Goal: Task Accomplishment & Management: Manage account settings

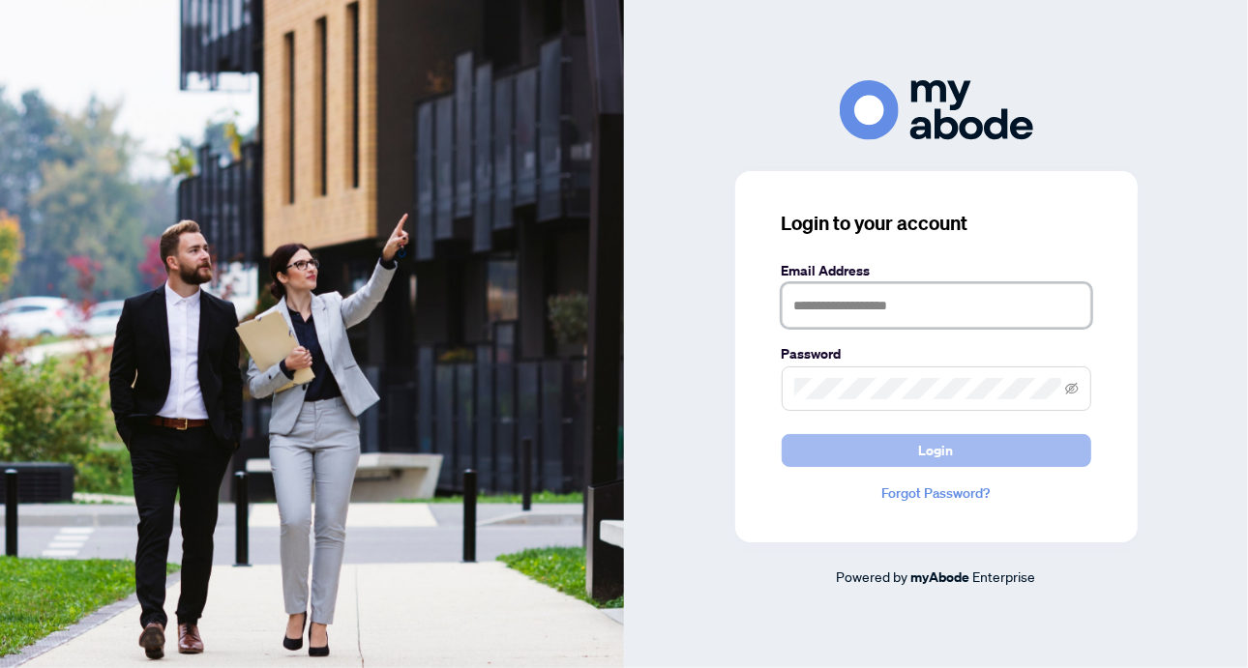
type input "**********"
click at [939, 445] on span "Login" at bounding box center [936, 450] width 35 height 31
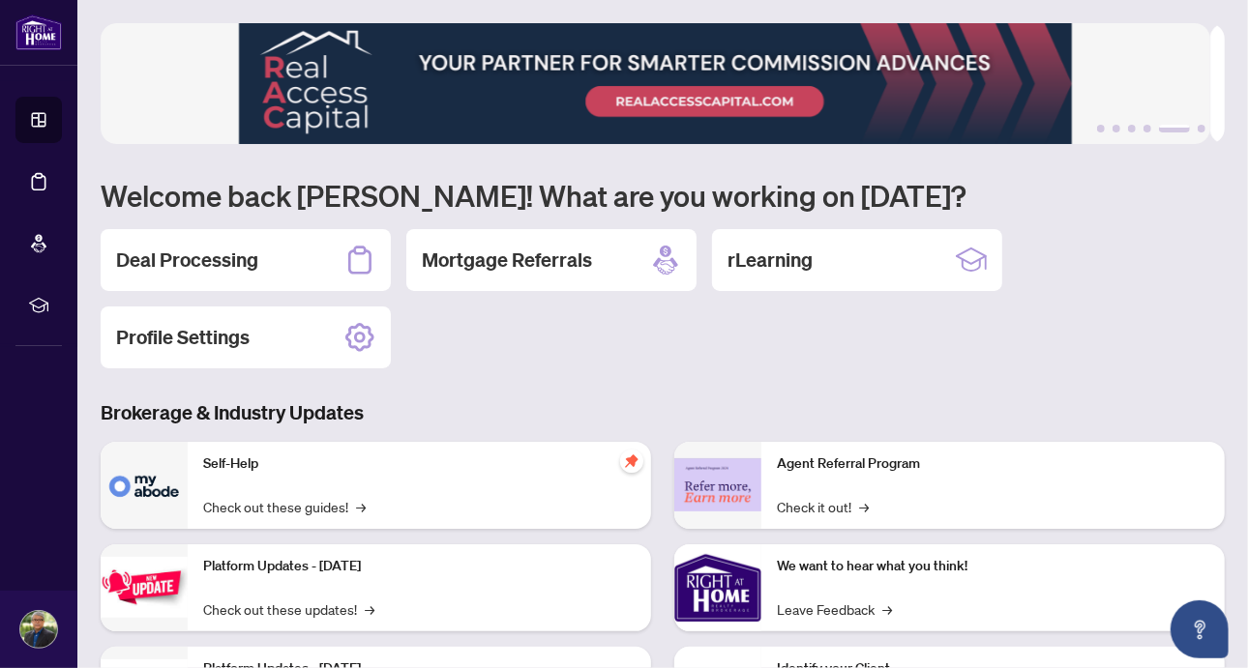
click at [198, 258] on h2 "Deal Processing" at bounding box center [187, 260] width 142 height 27
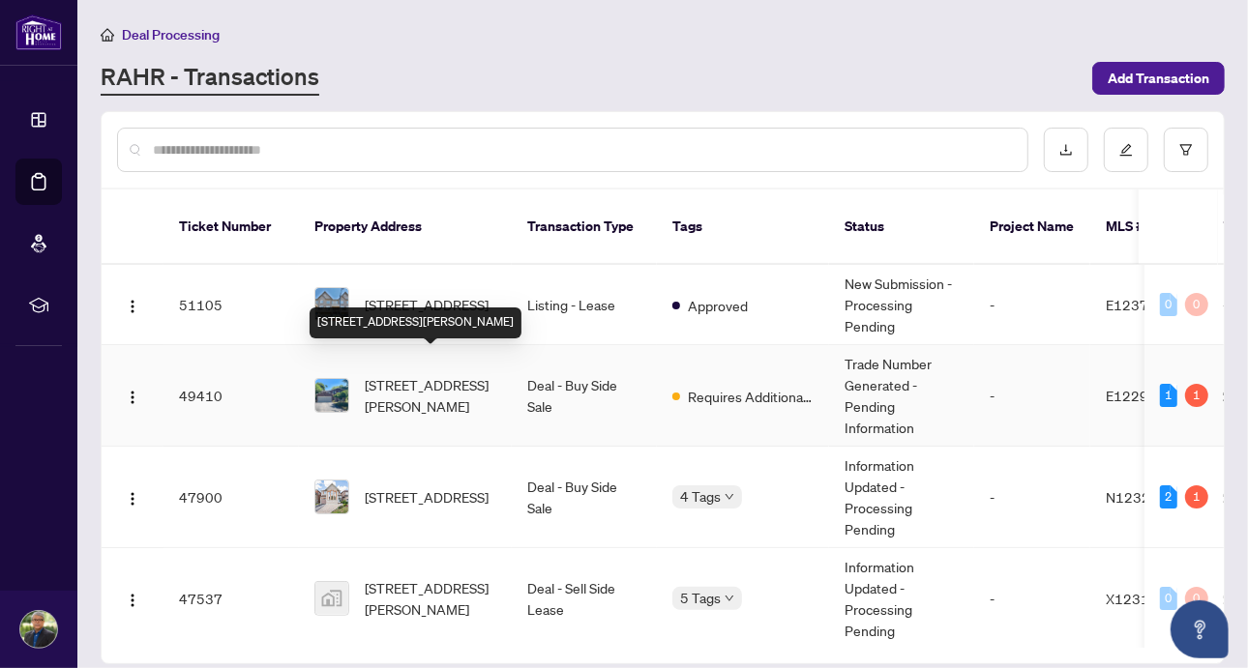
click at [438, 374] on span "[STREET_ADDRESS][PERSON_NAME]" at bounding box center [431, 395] width 132 height 43
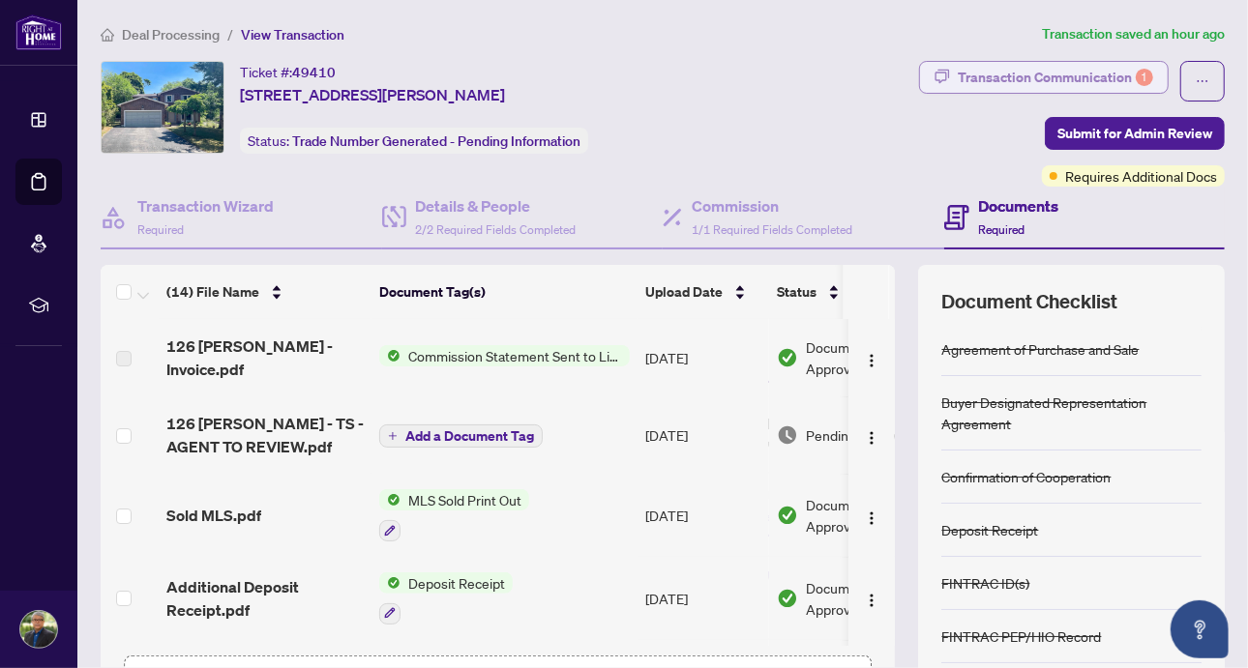
click at [1092, 68] on div "Transaction Communication 1" at bounding box center [1055, 77] width 195 height 31
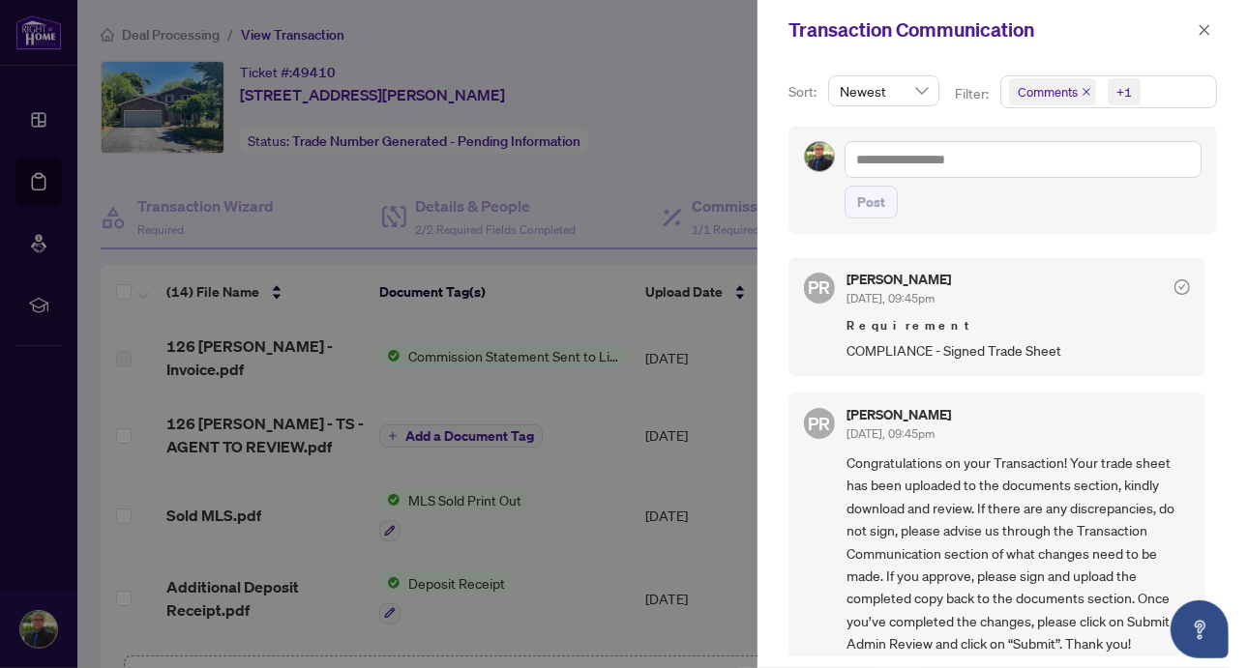
click at [1086, 90] on icon "close" at bounding box center [1086, 92] width 10 height 10
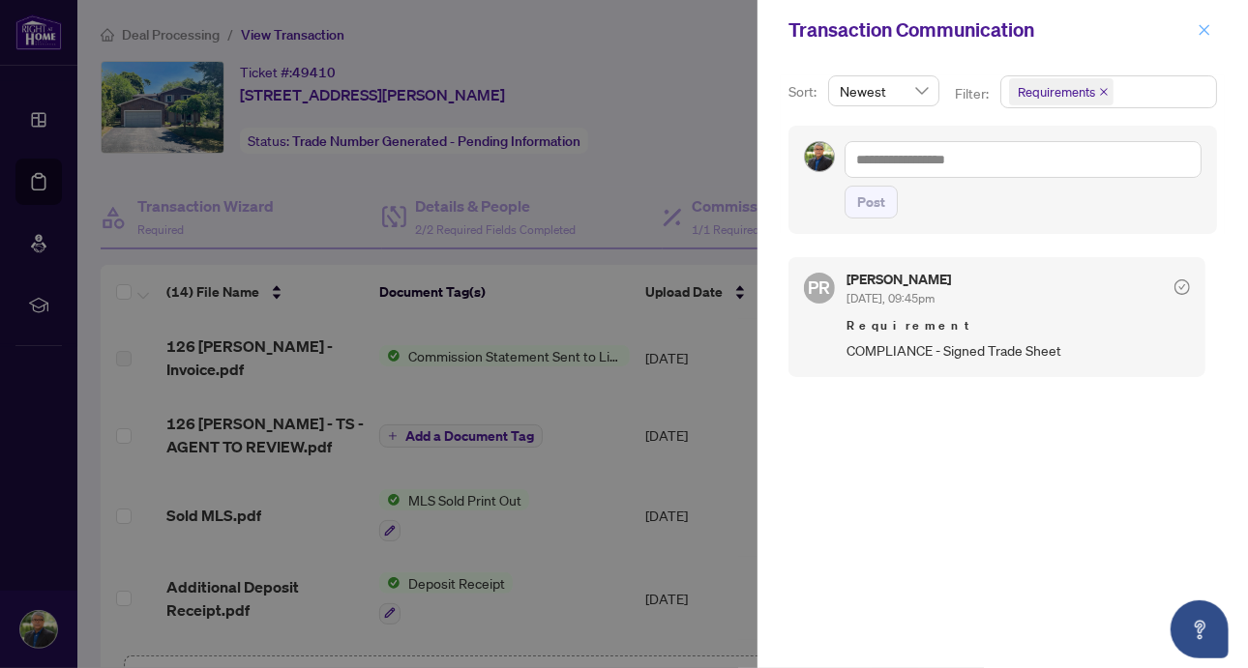
click at [1203, 31] on icon "close" at bounding box center [1204, 29] width 11 height 11
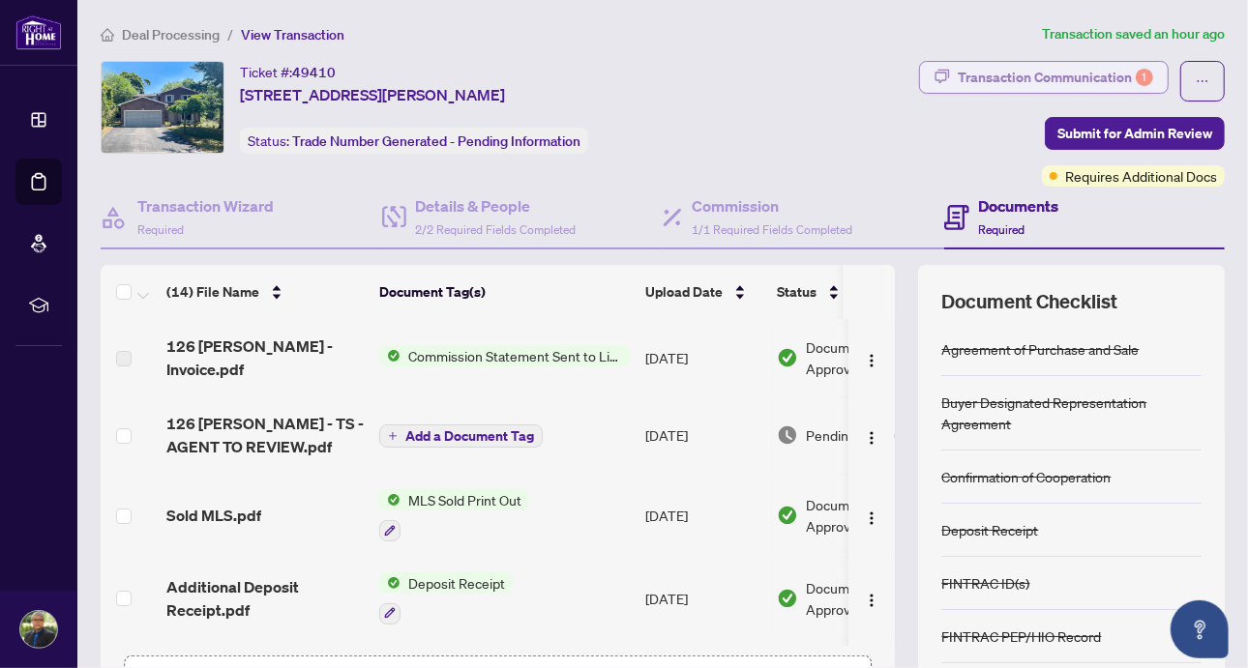
click at [1022, 76] on div "Transaction Communication 1" at bounding box center [1055, 77] width 195 height 31
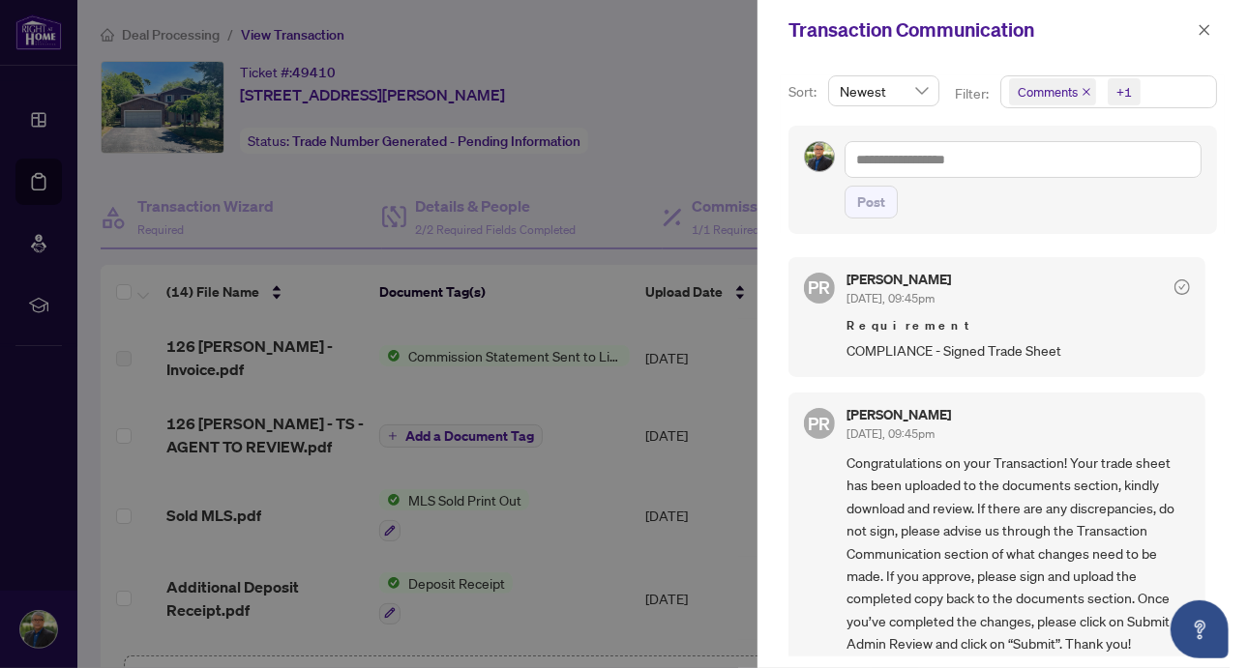
click at [1003, 417] on div "[PERSON_NAME] [DATE], 09:45pm" at bounding box center [1017, 426] width 343 height 36
click at [1211, 26] on icon "close" at bounding box center [1204, 30] width 14 height 14
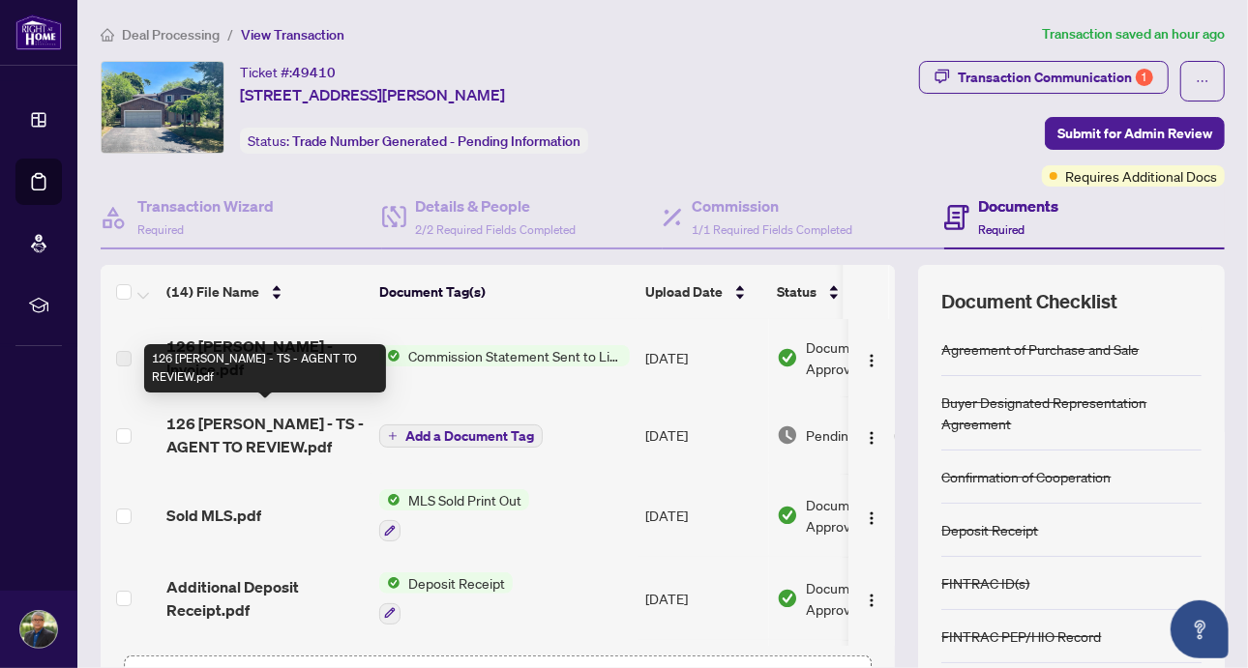
click at [294, 423] on span "126 [PERSON_NAME] - TS - AGENT TO REVIEW.pdf" at bounding box center [264, 435] width 197 height 46
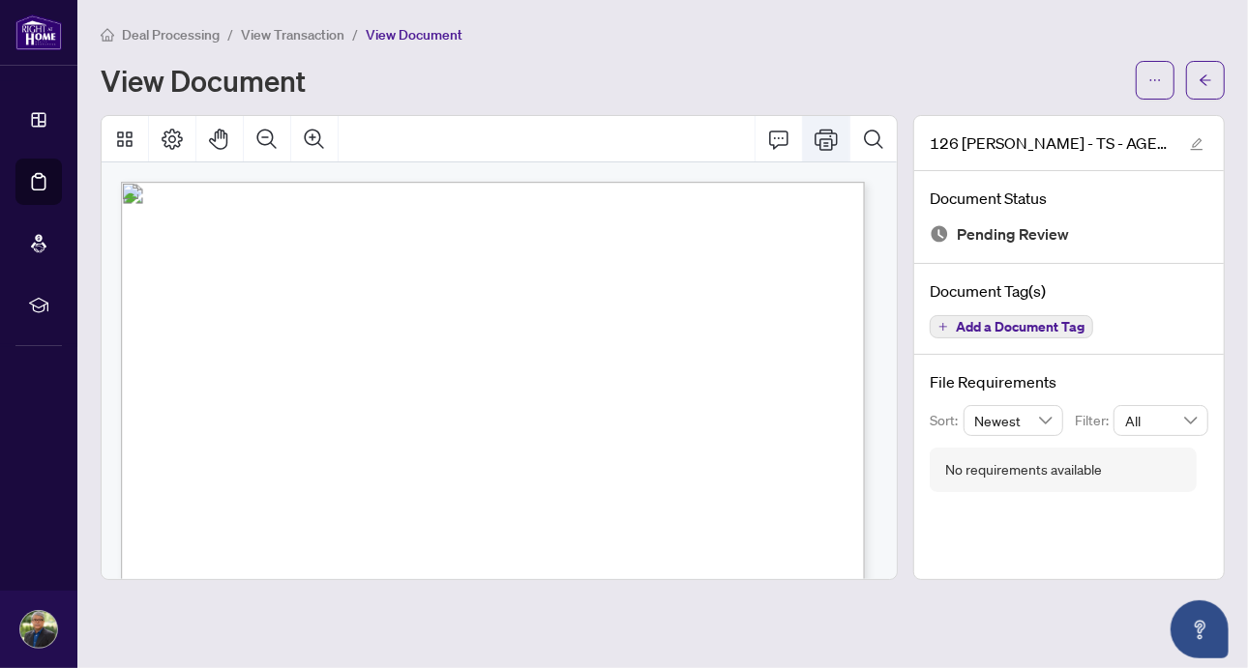
click at [830, 139] on icon "Print" at bounding box center [825, 139] width 23 height 23
drag, startPoint x: 1204, startPoint y: 80, endPoint x: 1235, endPoint y: 6, distance: 80.6
click at [1204, 80] on icon "arrow-left" at bounding box center [1205, 81] width 14 height 14
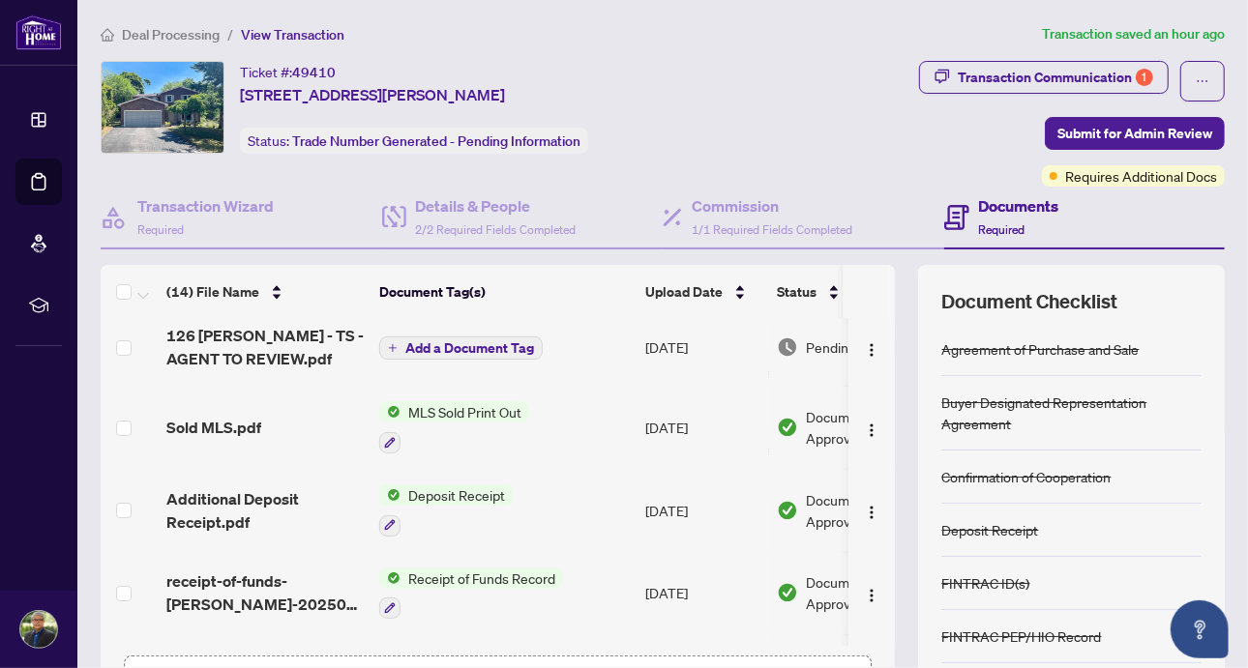
scroll to position [0, 104]
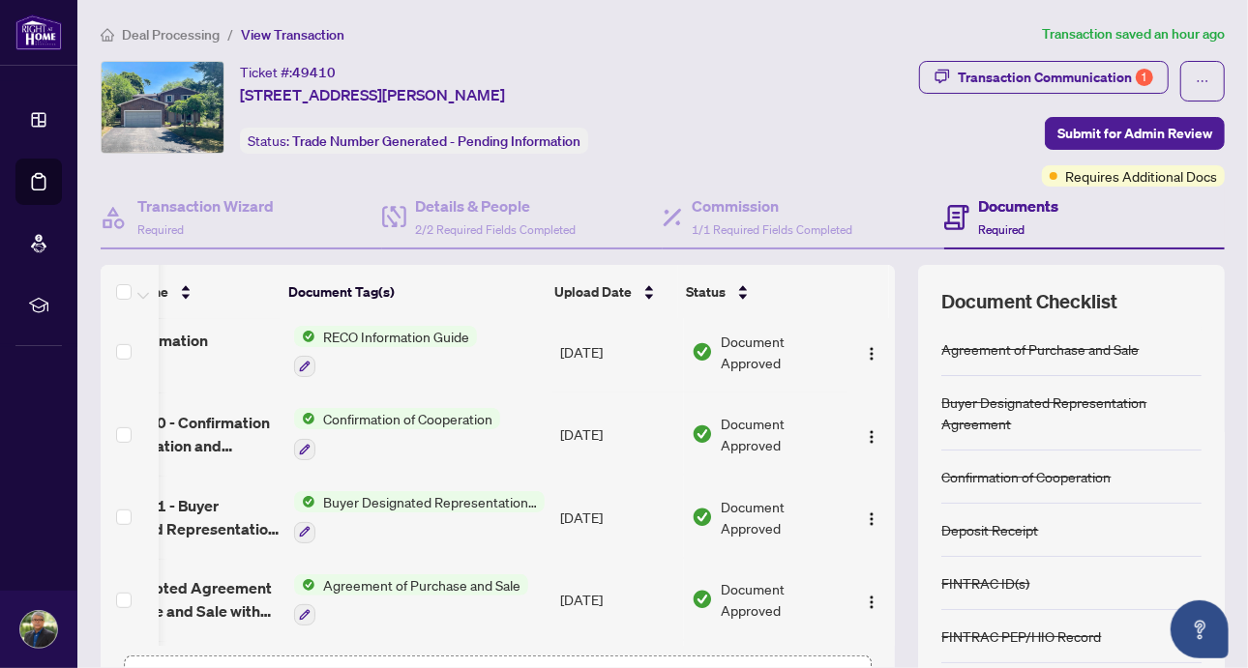
drag, startPoint x: 764, startPoint y: 635, endPoint x: 927, endPoint y: 641, distance: 162.6
click at [927, 641] on div "(14) File Name Document Tag(s) Upload Date Status 126 [PERSON_NAME] - Invoice.p…" at bounding box center [663, 502] width 1124 height 474
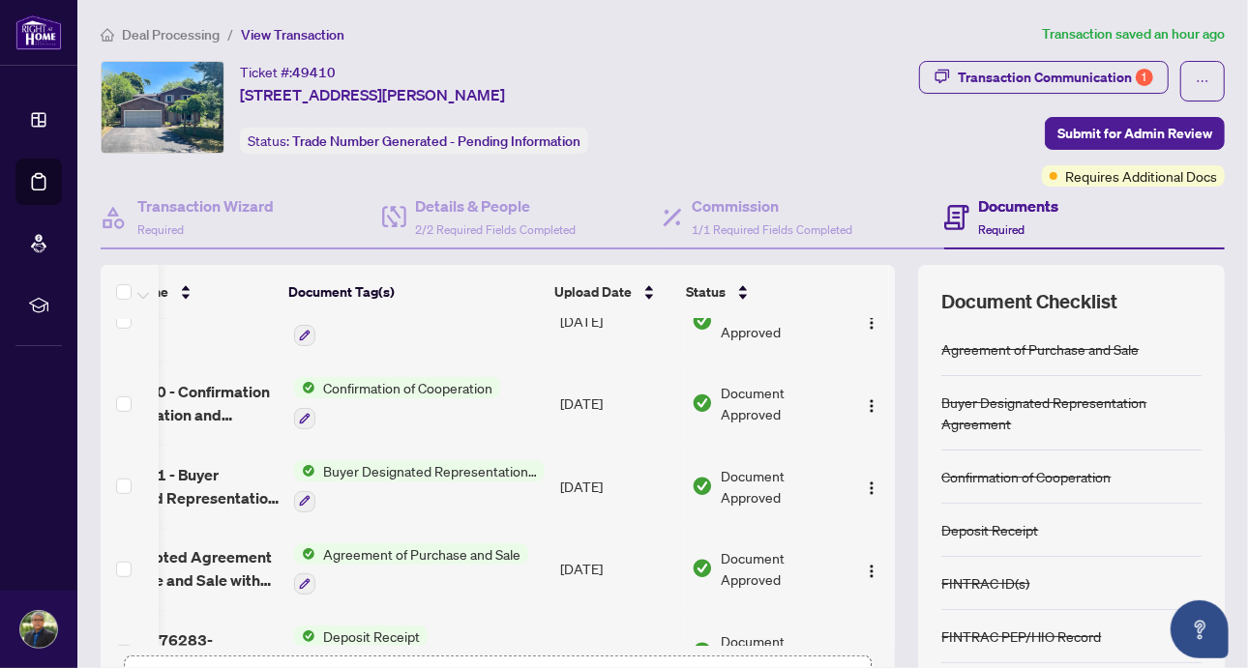
click at [831, 133] on div "Transaction Communication 1 Submit for Admin Review Requires Additional Docs" at bounding box center [990, 124] width 467 height 126
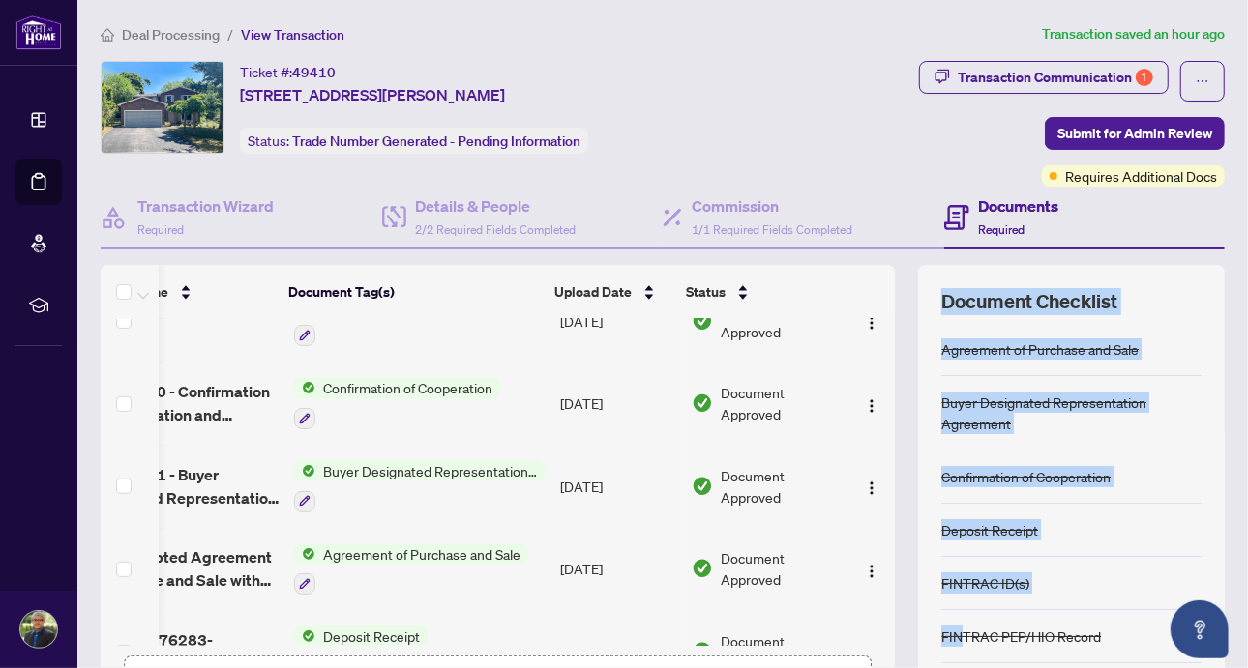
drag, startPoint x: 826, startPoint y: 646, endPoint x: 948, endPoint y: 646, distance: 121.9
click at [948, 646] on div "(14) File Name Document Tag(s) Upload Date Status 126 [PERSON_NAME] - Invoice.p…" at bounding box center [663, 502] width 1124 height 474
click at [901, 589] on div "(14) File Name Document Tag(s) Upload Date Status 126 [PERSON_NAME] - Invoice.p…" at bounding box center [663, 502] width 1124 height 474
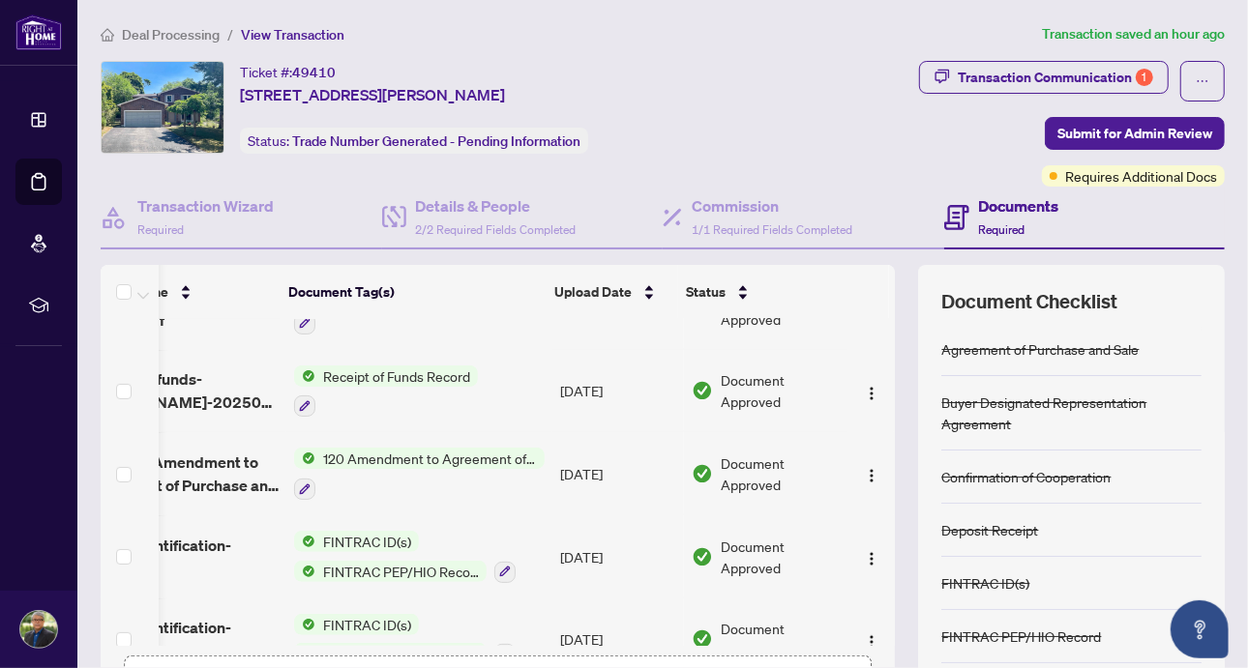
scroll to position [0, 104]
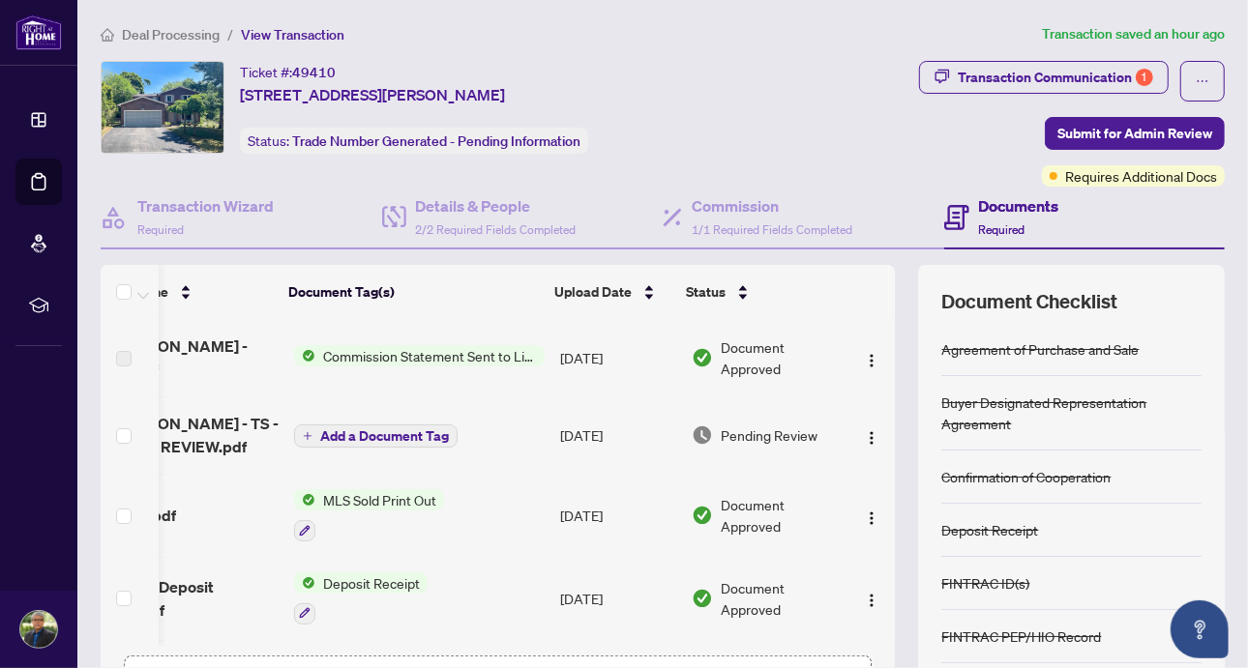
click at [767, 428] on span "Pending Review" at bounding box center [769, 435] width 97 height 21
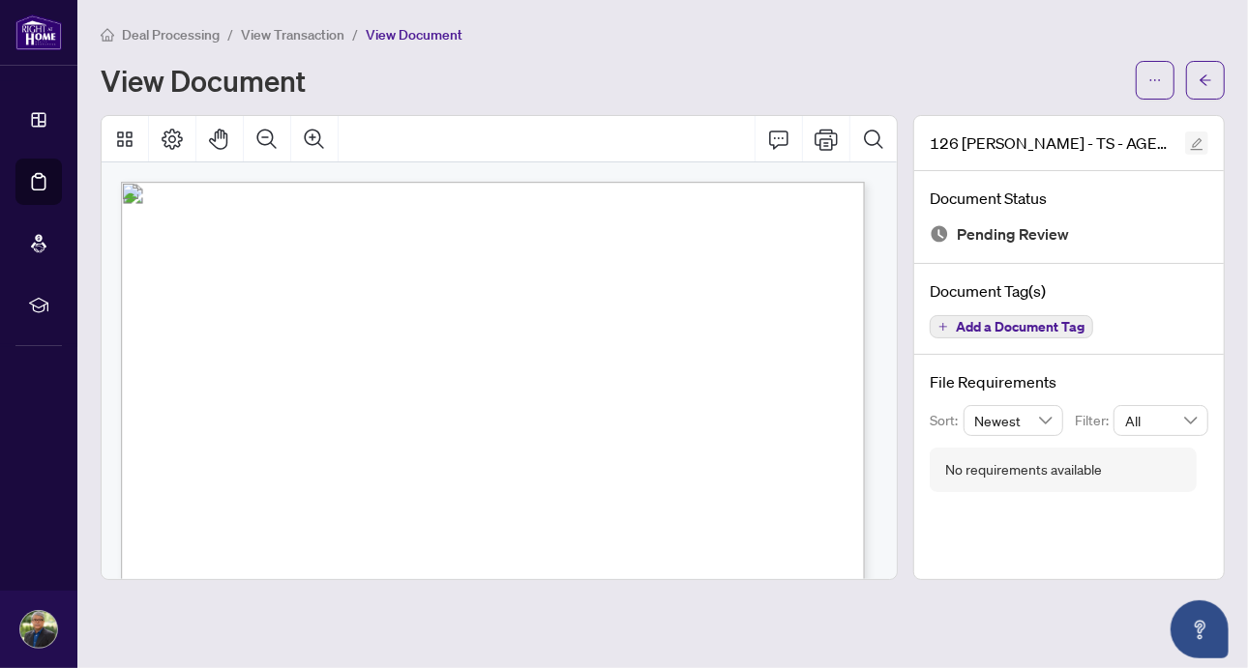
click at [1194, 138] on icon "edit" at bounding box center [1197, 144] width 14 height 14
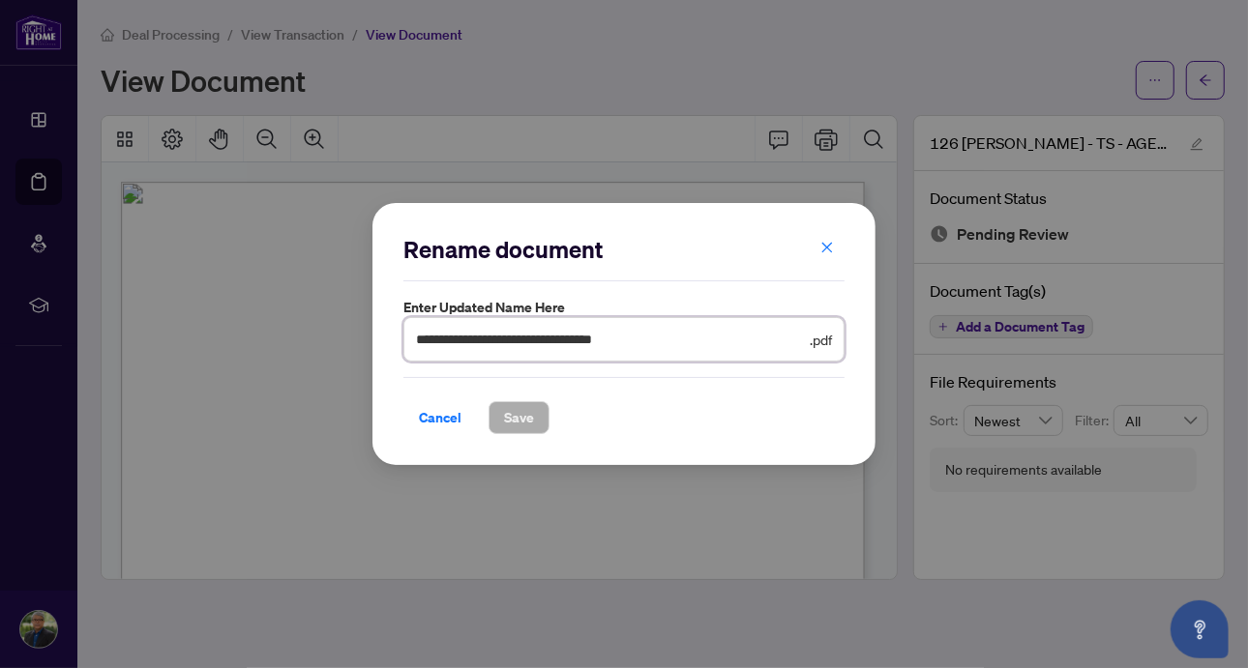
click at [689, 339] on input "**********" at bounding box center [611, 339] width 390 height 21
click at [798, 351] on span "**********" at bounding box center [623, 339] width 441 height 44
click at [464, 356] on span "**********" at bounding box center [623, 339] width 441 height 44
click at [541, 356] on span "**********" at bounding box center [623, 339] width 441 height 44
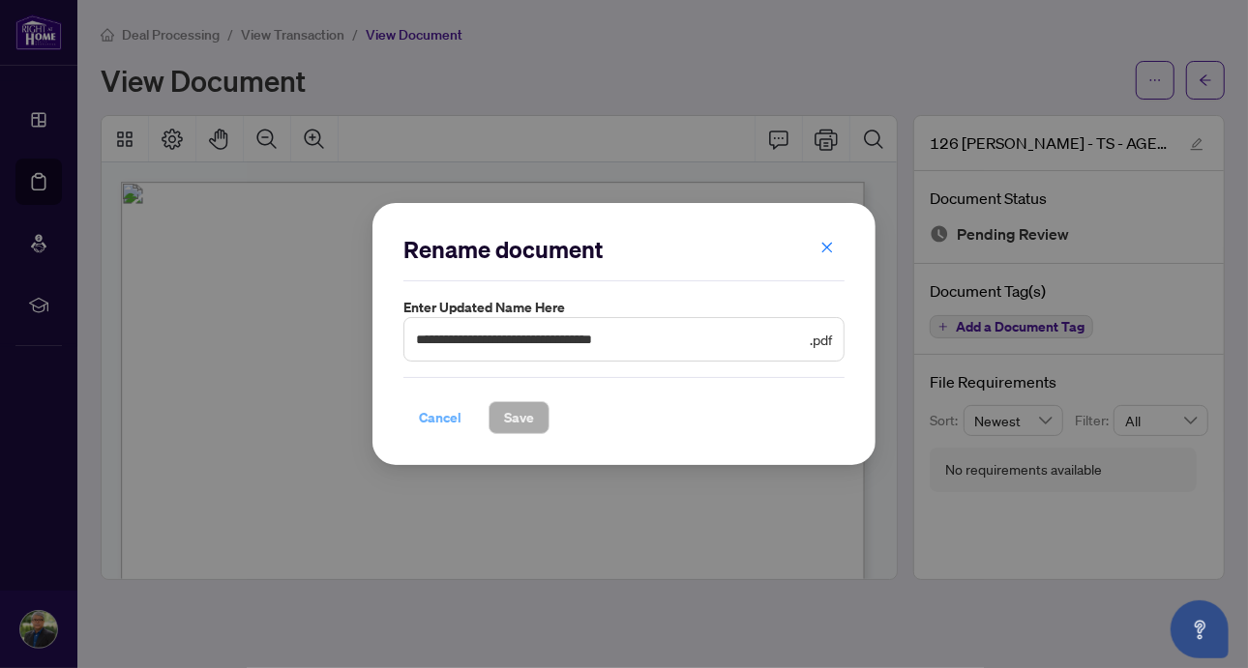
click at [457, 425] on span "Cancel" at bounding box center [440, 417] width 43 height 31
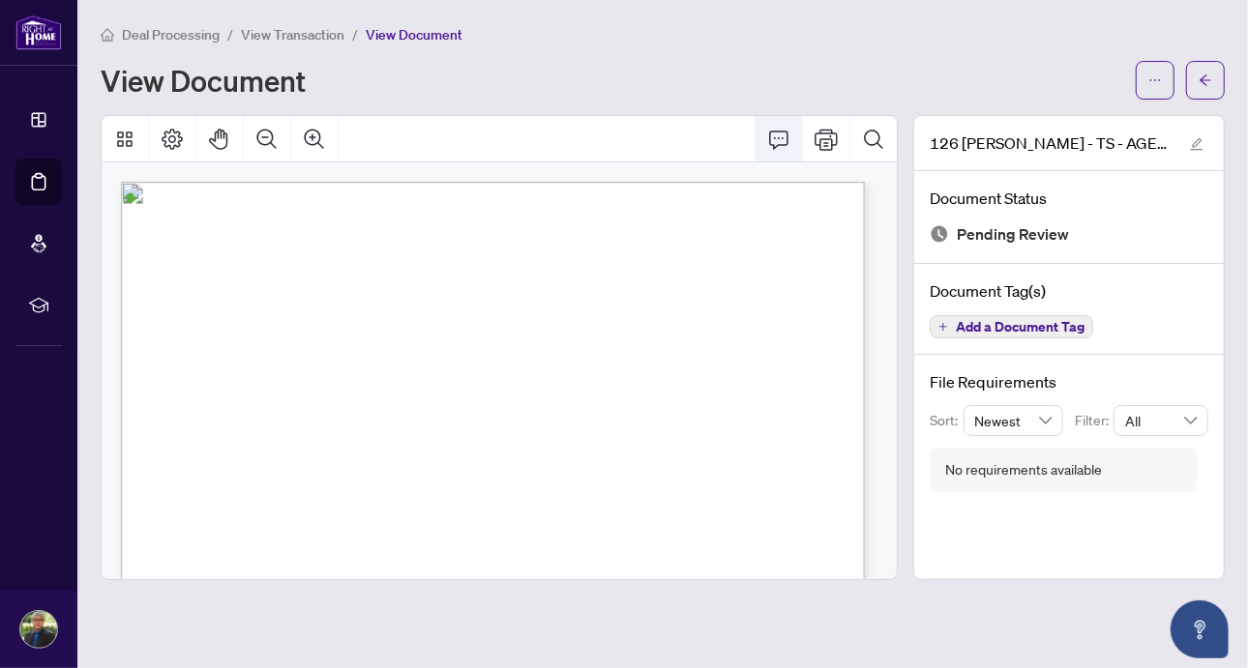
click at [784, 137] on icon "Comment" at bounding box center [778, 139] width 23 height 23
click at [170, 136] on icon "Page Layout" at bounding box center [172, 139] width 23 height 23
click at [219, 138] on icon "Pan Mode" at bounding box center [219, 139] width 23 height 23
click at [877, 135] on icon "Search Document" at bounding box center [873, 139] width 23 height 23
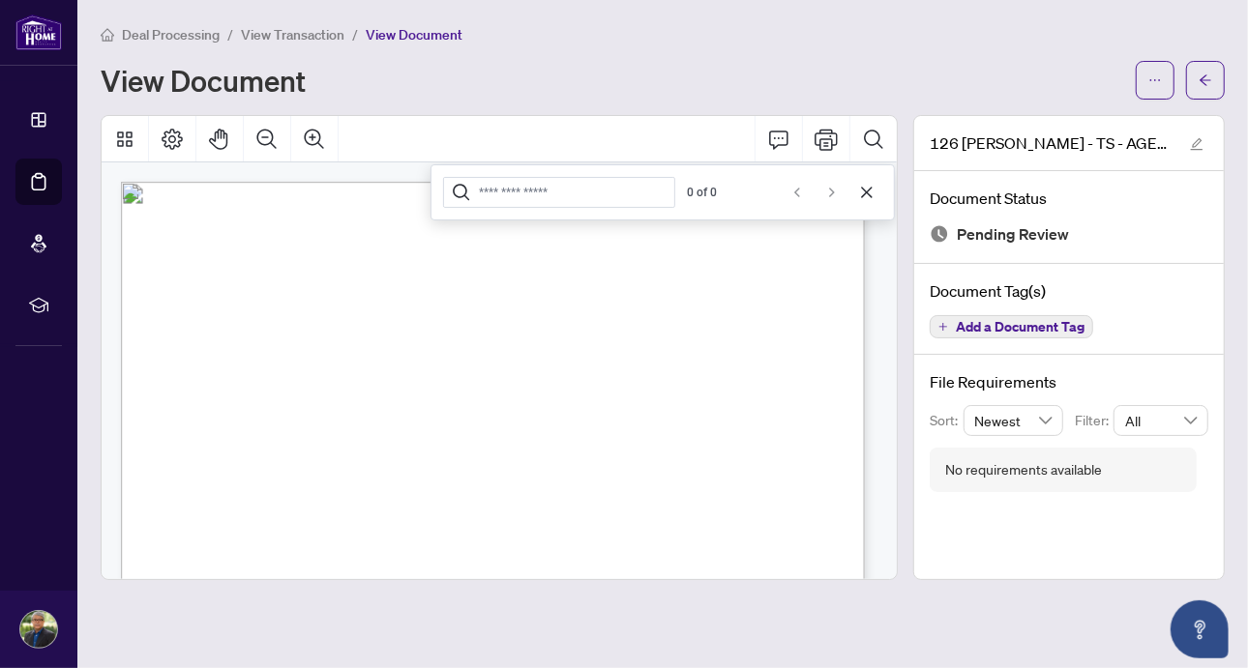
click at [866, 276] on div at bounding box center [502, 673] width 763 height 982
click at [1199, 140] on icon "edit" at bounding box center [1197, 144] width 14 height 14
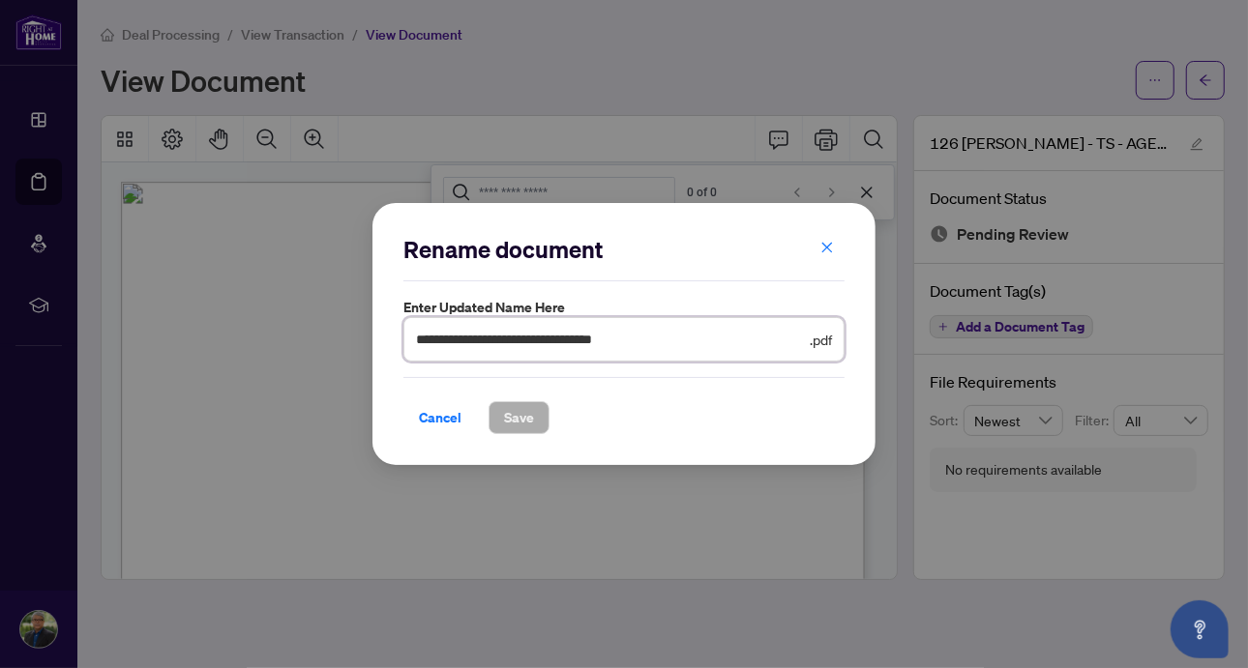
click at [670, 341] on input "**********" at bounding box center [611, 339] width 390 height 21
type input "**********"
click at [517, 418] on span "Save" at bounding box center [519, 417] width 30 height 31
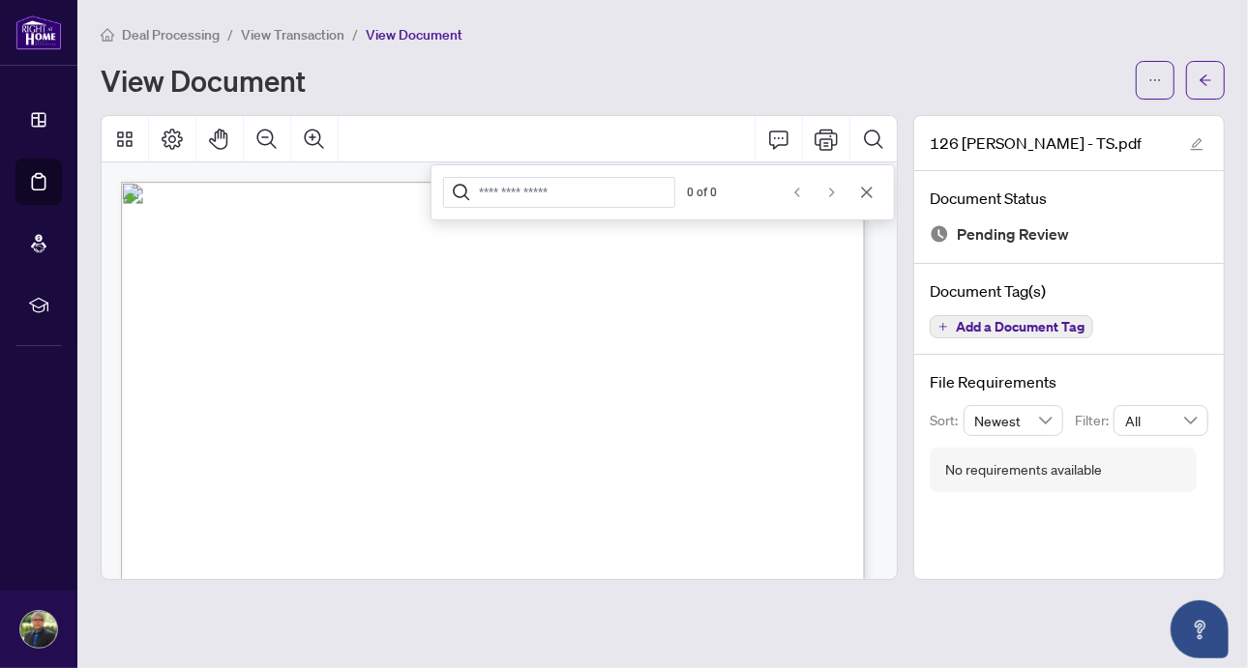
click at [866, 189] on icon "Cancel" at bounding box center [866, 192] width 11 height 11
click at [833, 132] on icon "Print" at bounding box center [825, 139] width 23 height 21
click at [398, 32] on span "View Document" at bounding box center [414, 34] width 97 height 17
click at [1154, 74] on icon "ellipsis" at bounding box center [1155, 81] width 14 height 14
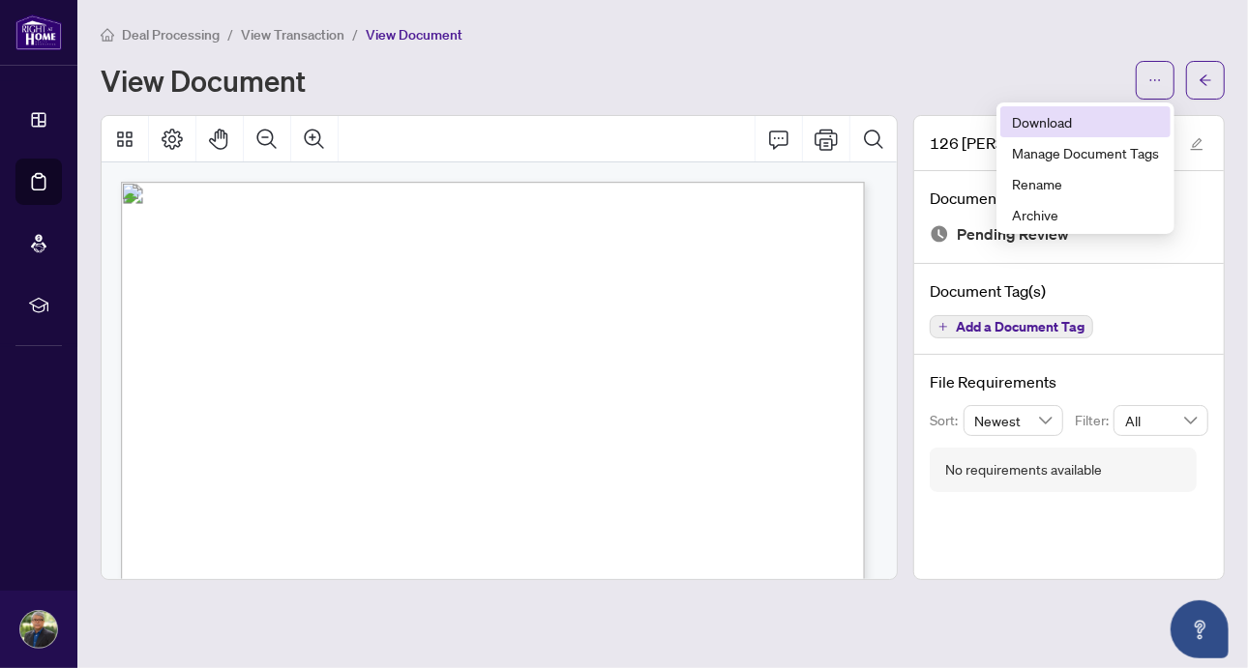
click at [1039, 116] on span "Download" at bounding box center [1085, 121] width 147 height 21
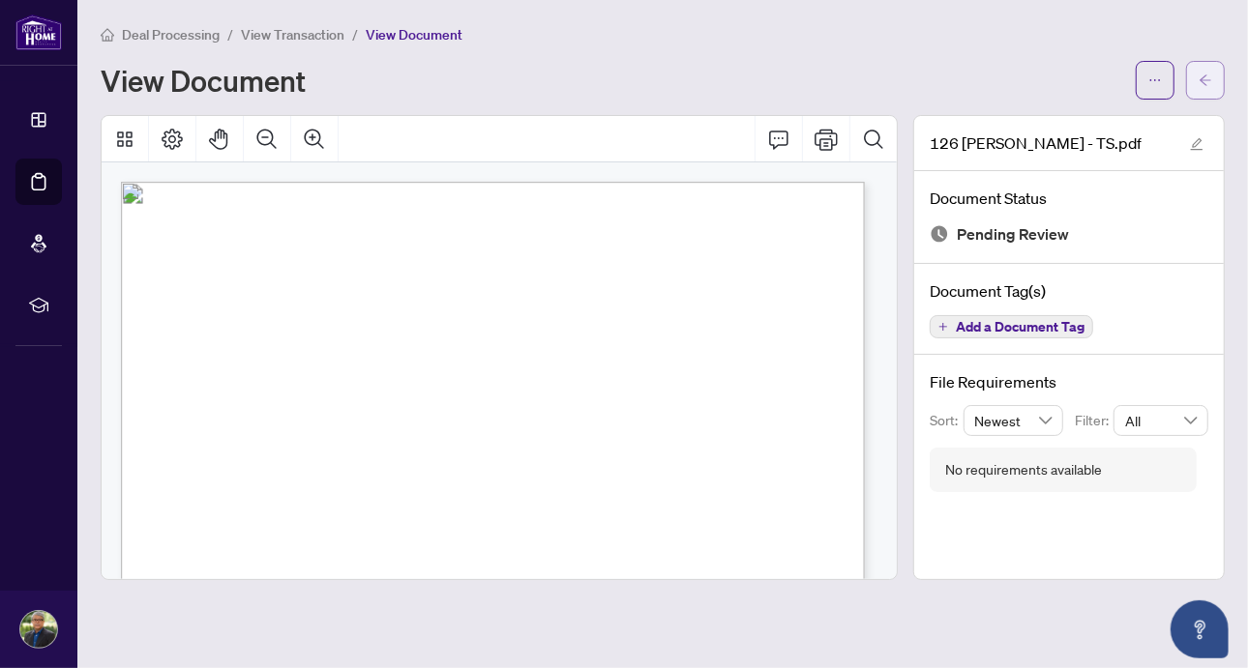
click at [1202, 81] on icon "arrow-left" at bounding box center [1205, 81] width 14 height 14
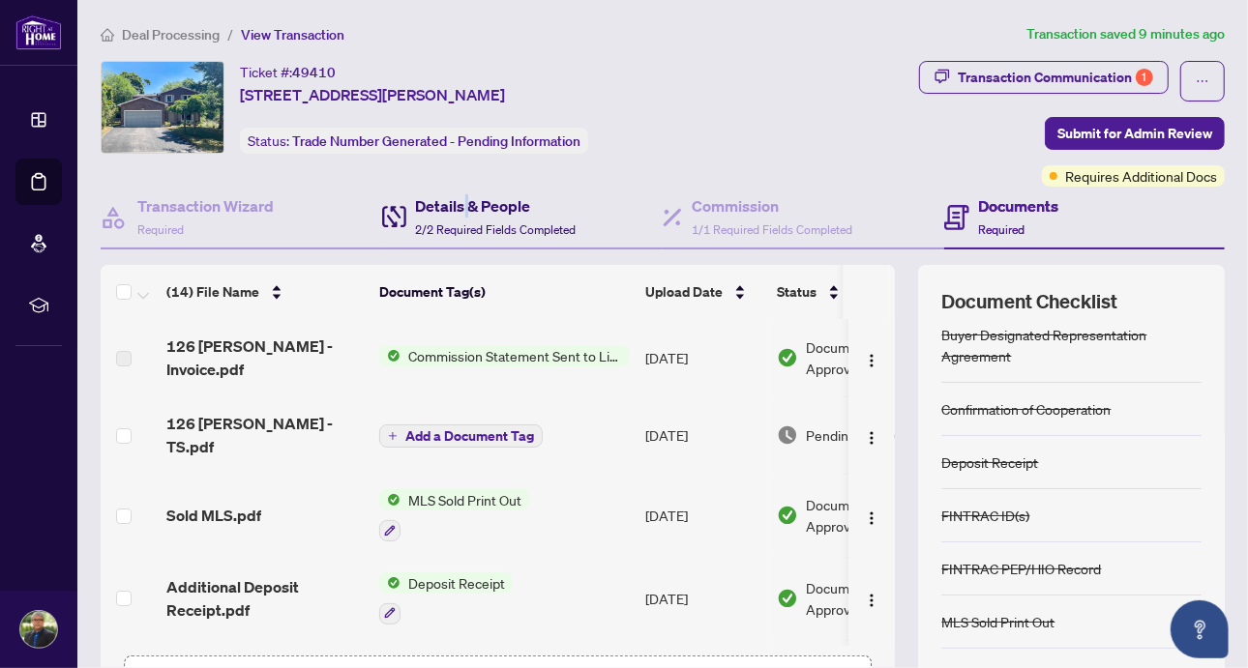
drag, startPoint x: 461, startPoint y: 209, endPoint x: 489, endPoint y: 209, distance: 28.0
click at [462, 210] on h4 "Details & People" at bounding box center [496, 205] width 161 height 23
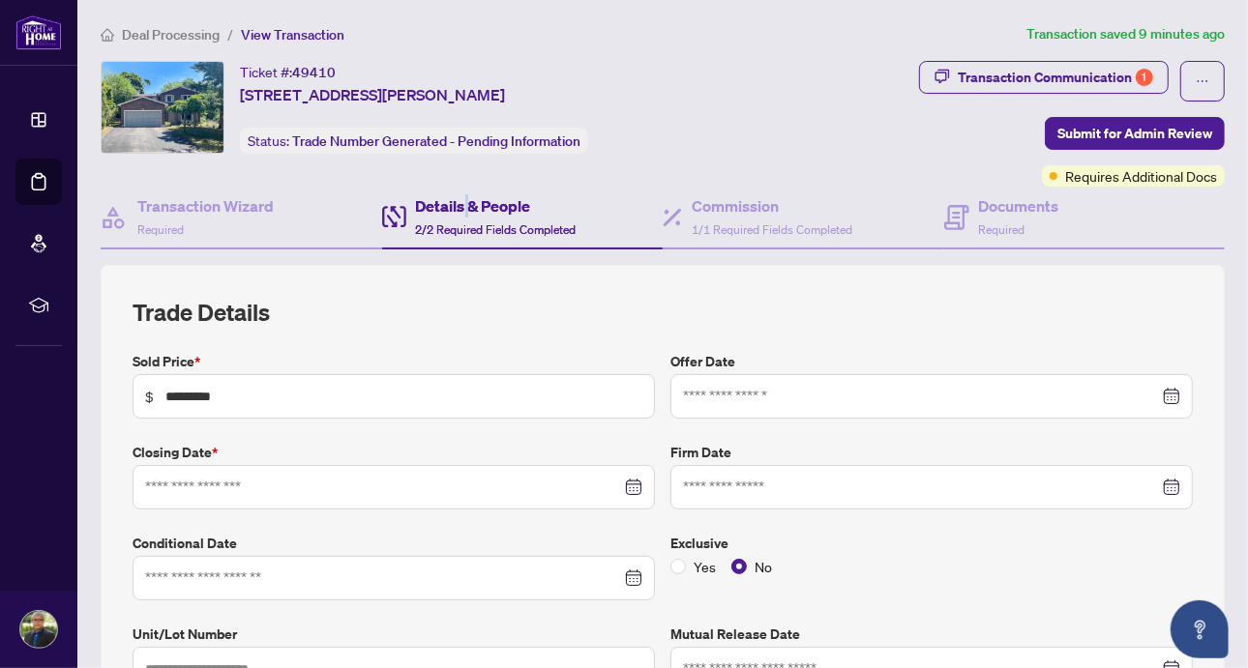
type input "**********"
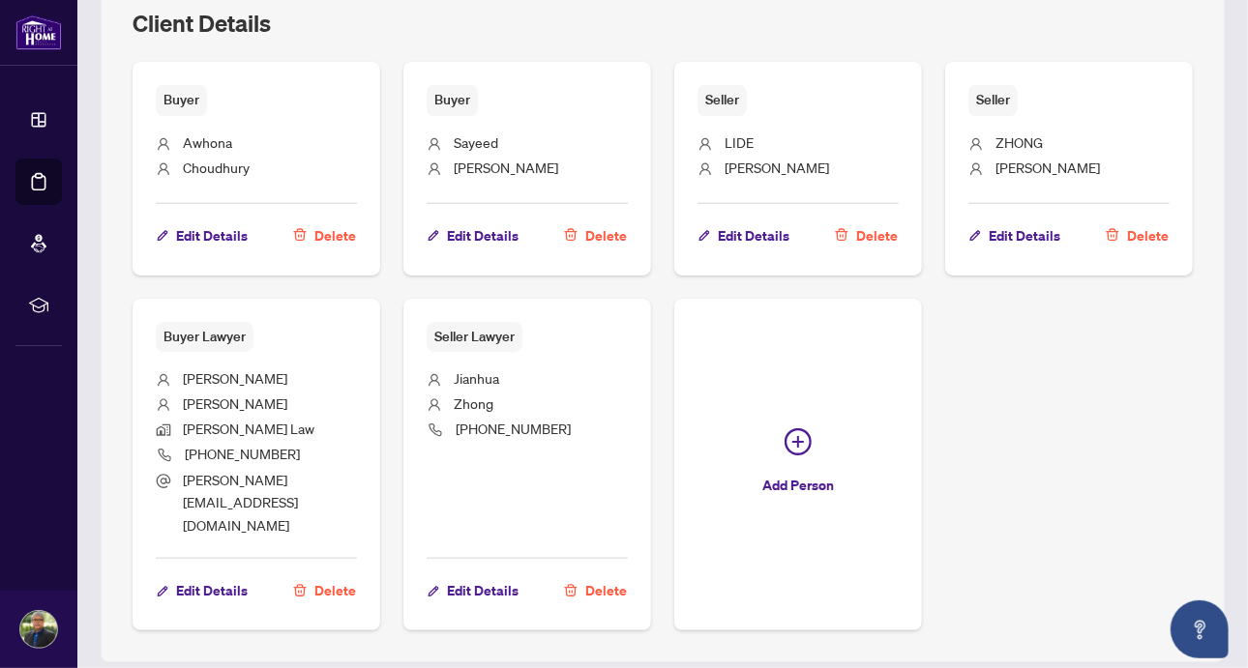
scroll to position [1176, 0]
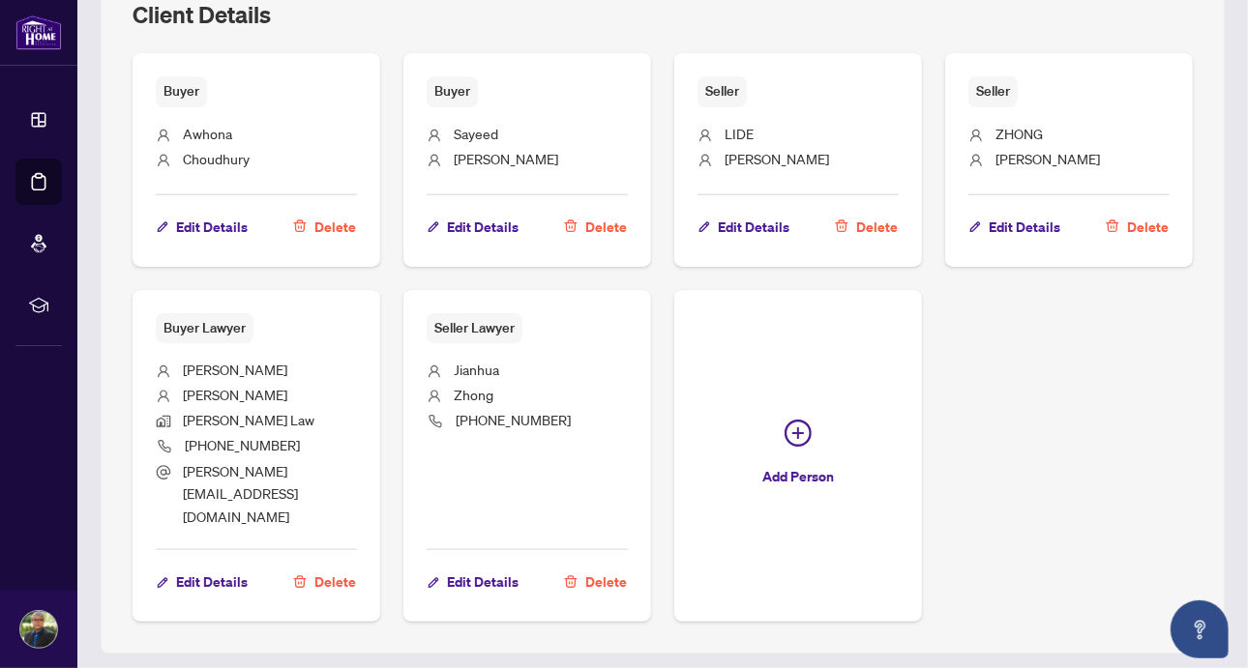
click at [279, 434] on li "[PHONE_NUMBER]" at bounding box center [256, 447] width 201 height 26
click at [309, 434] on li "[PHONE_NUMBER]" at bounding box center [256, 447] width 201 height 26
click at [202, 567] on span "Edit Details" at bounding box center [212, 582] width 72 height 31
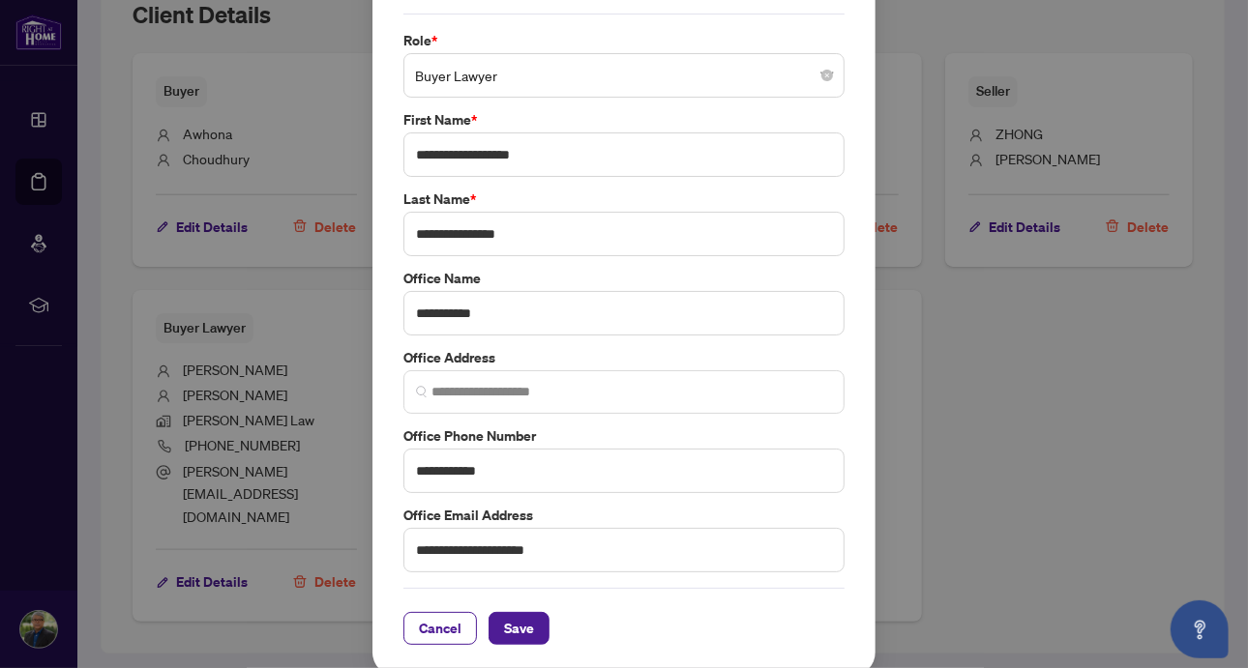
scroll to position [0, 0]
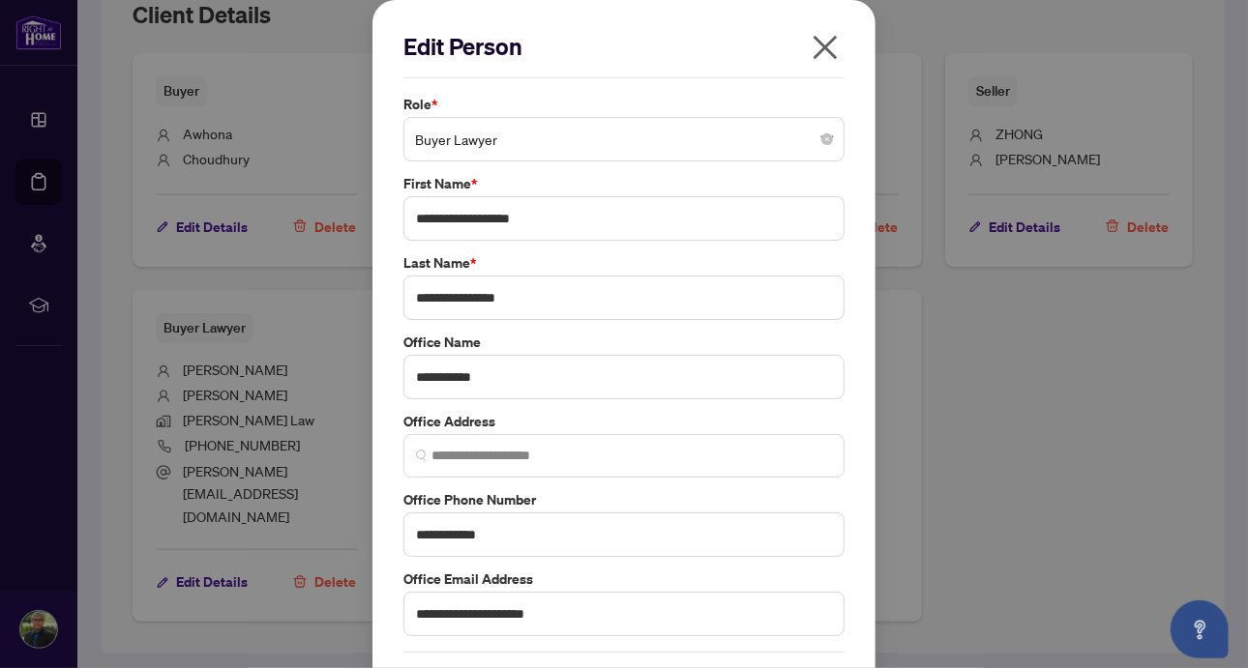
click at [821, 44] on icon "close" at bounding box center [825, 48] width 24 height 24
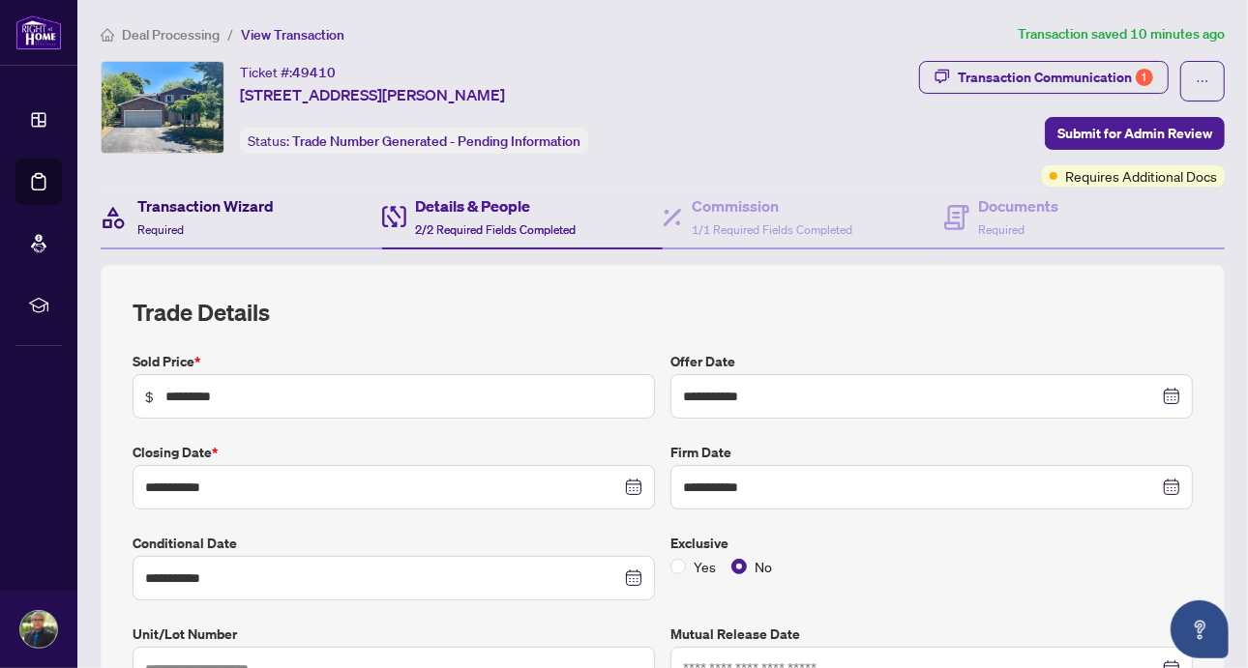
click at [163, 208] on h4 "Transaction Wizard" at bounding box center [205, 205] width 136 height 23
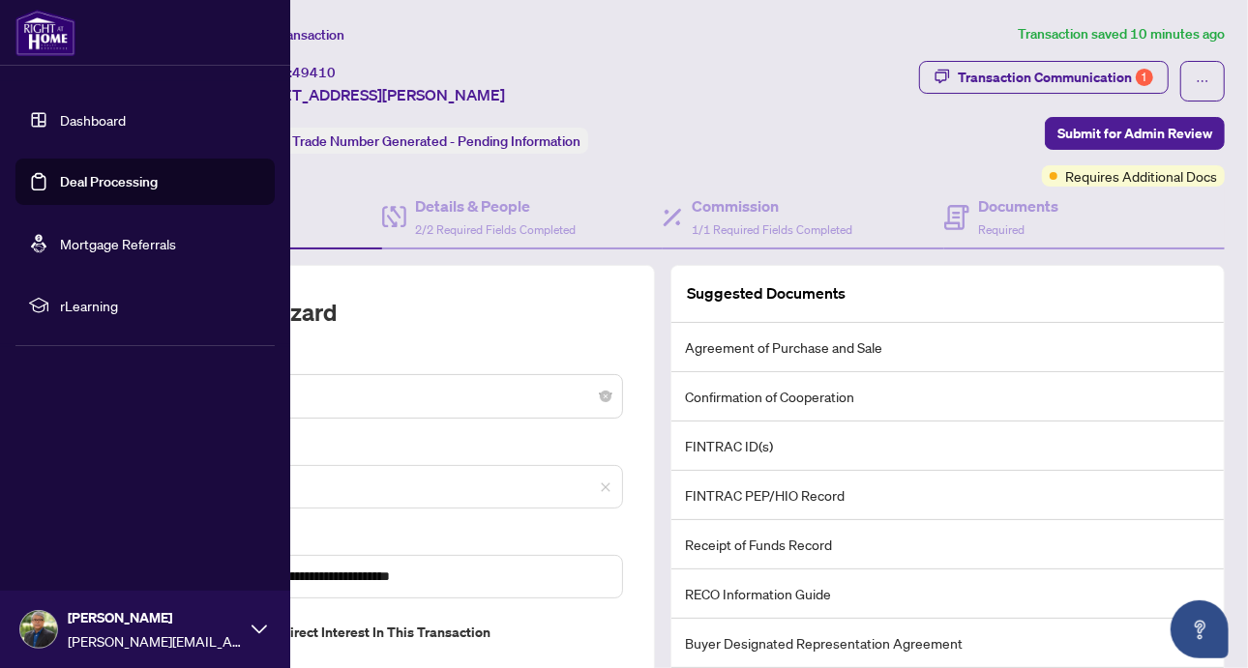
click at [60, 173] on link "Deal Processing" at bounding box center [109, 181] width 98 height 17
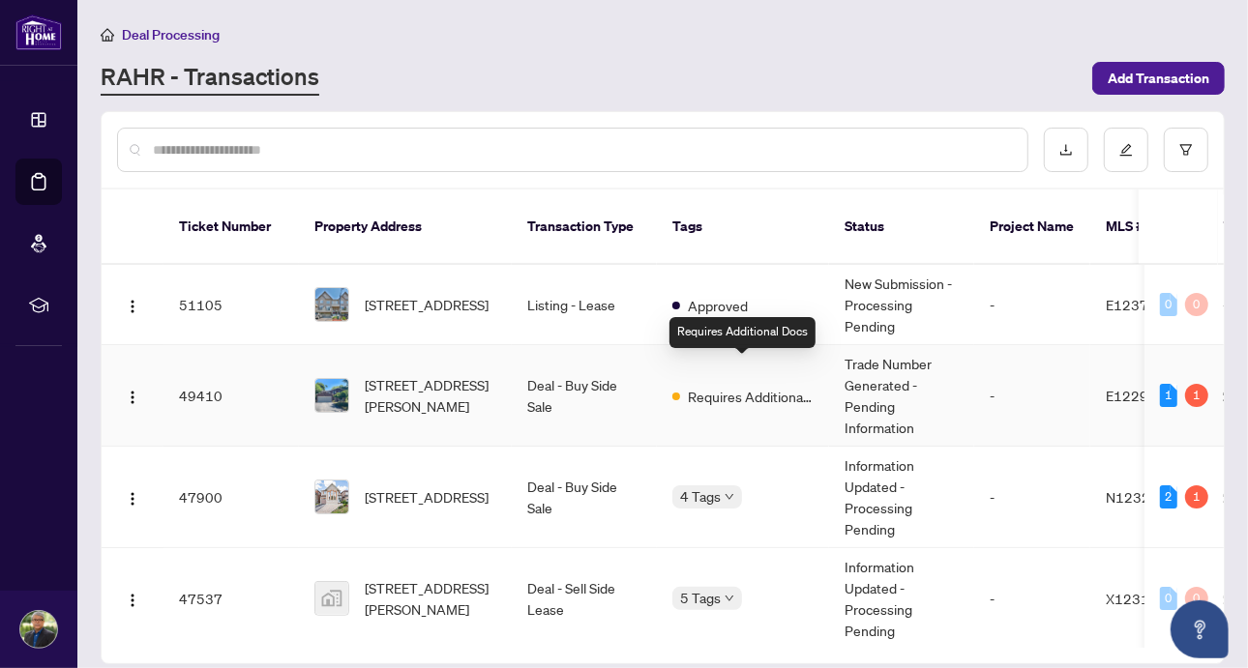
click at [761, 386] on span "Requires Additional Docs" at bounding box center [751, 396] width 126 height 21
